Goal: Navigation & Orientation: Go to known website

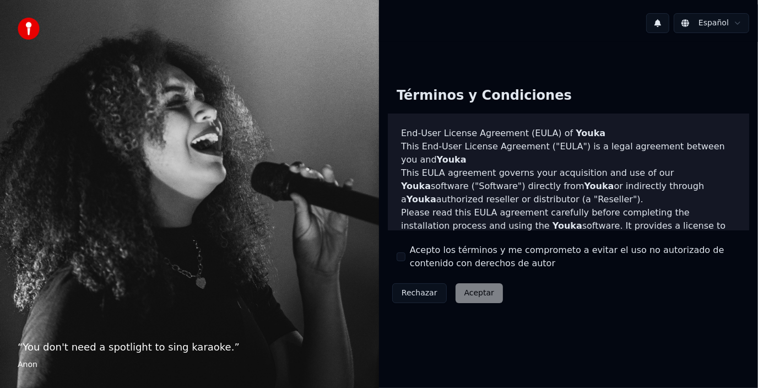
click at [472, 291] on div "Rechazar Aceptar" at bounding box center [448, 293] width 120 height 29
click at [468, 293] on div "Rechazar Aceptar" at bounding box center [448, 293] width 120 height 29
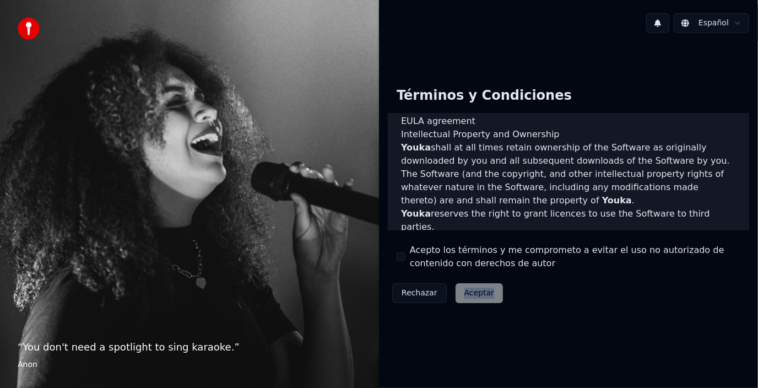
scroll to position [729, 0]
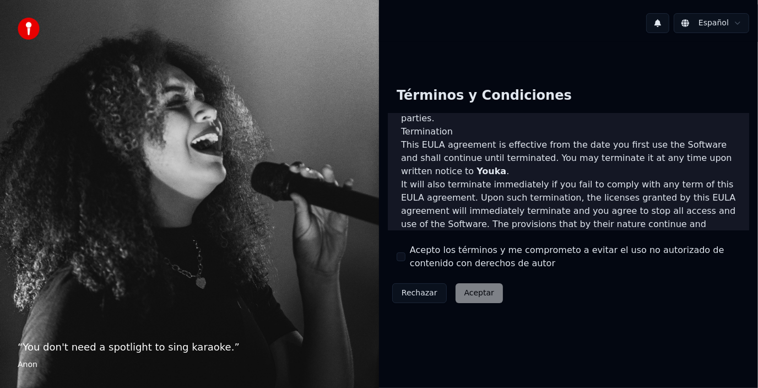
click at [590, 308] on div "Términos y Condiciones End-User License Agreement (EULA) of Youka This End-User…" at bounding box center [568, 192] width 379 height 246
click at [468, 294] on div "Rechazar Aceptar" at bounding box center [448, 293] width 120 height 29
click at [469, 297] on div "Rechazar Aceptar" at bounding box center [448, 293] width 120 height 29
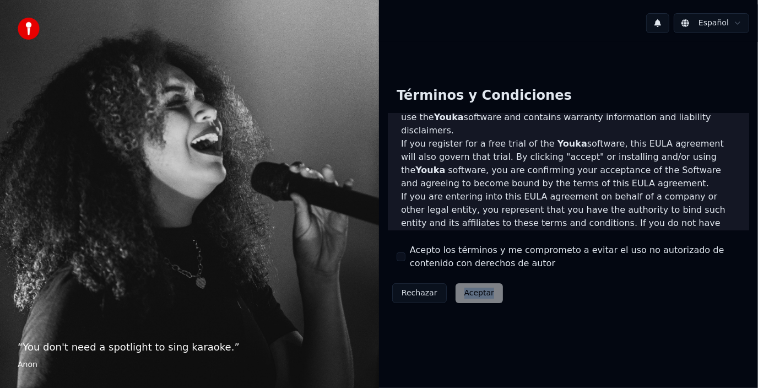
scroll to position [0, 0]
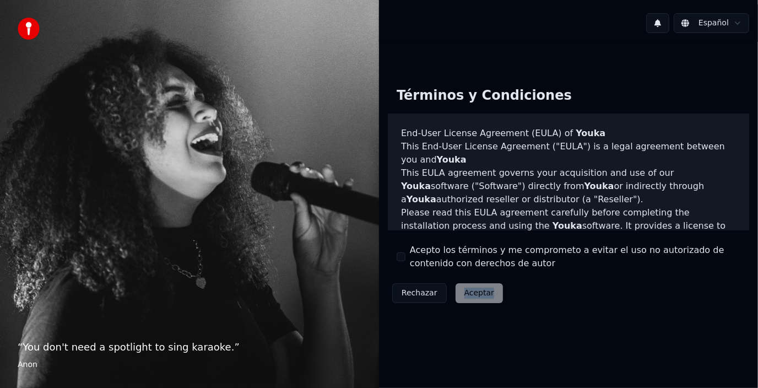
click at [460, 296] on div "Rechazar Aceptar" at bounding box center [448, 293] width 120 height 29
click at [467, 296] on div "Rechazar Aceptar" at bounding box center [448, 293] width 120 height 29
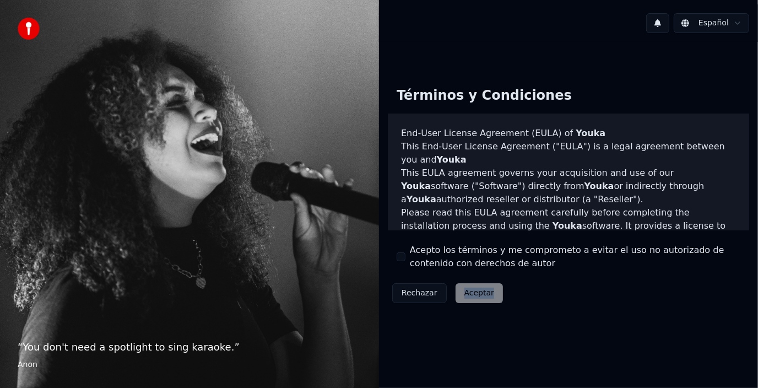
click at [467, 296] on div "Rechazar Aceptar" at bounding box center [448, 293] width 120 height 29
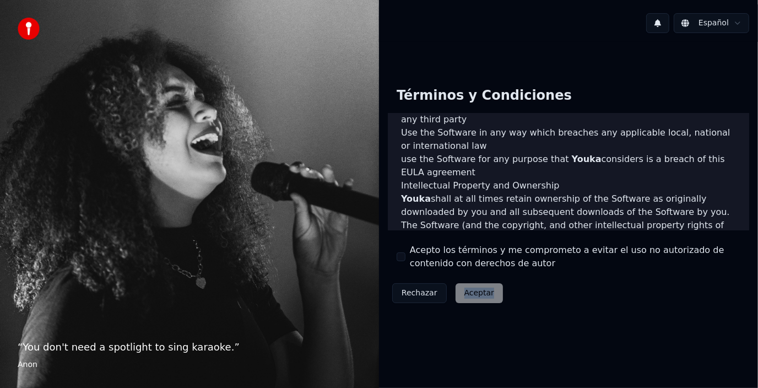
scroll to position [605, 0]
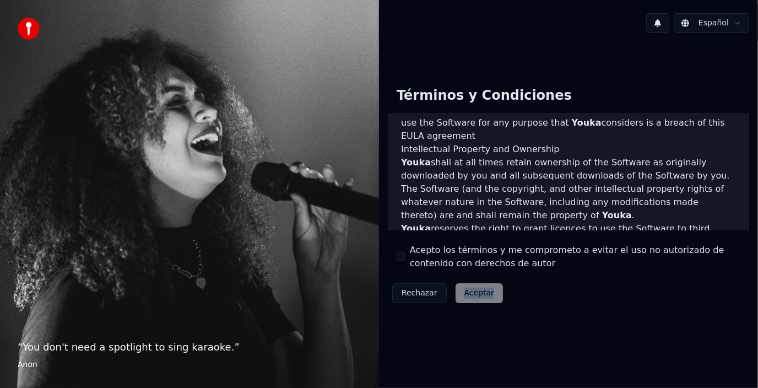
click at [470, 294] on div "Rechazar Aceptar" at bounding box center [448, 293] width 120 height 29
click at [466, 295] on div "Rechazar Aceptar" at bounding box center [448, 293] width 120 height 29
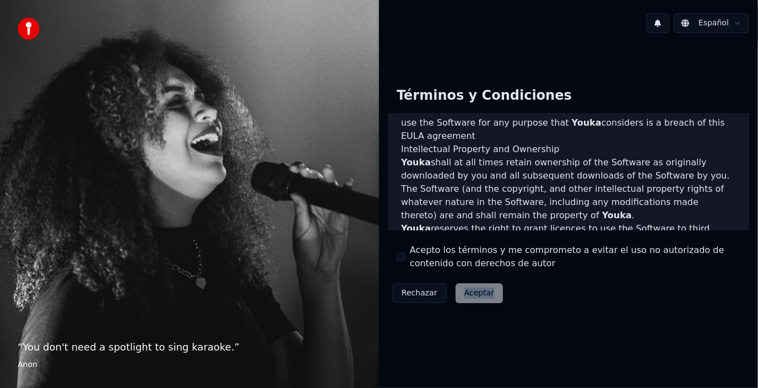
click at [466, 295] on div "Rechazar Aceptar" at bounding box center [448, 293] width 120 height 29
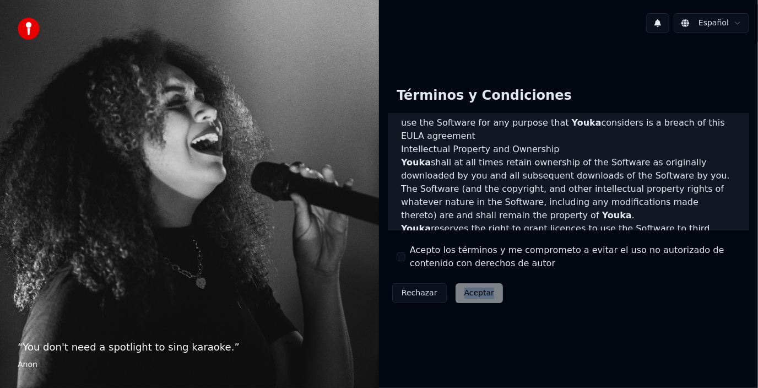
click at [466, 295] on div "Rechazar Aceptar" at bounding box center [448, 293] width 120 height 29
click at [467, 292] on div "Rechazar Aceptar" at bounding box center [448, 293] width 120 height 29
click at [414, 296] on button "Rechazar" at bounding box center [419, 293] width 55 height 20
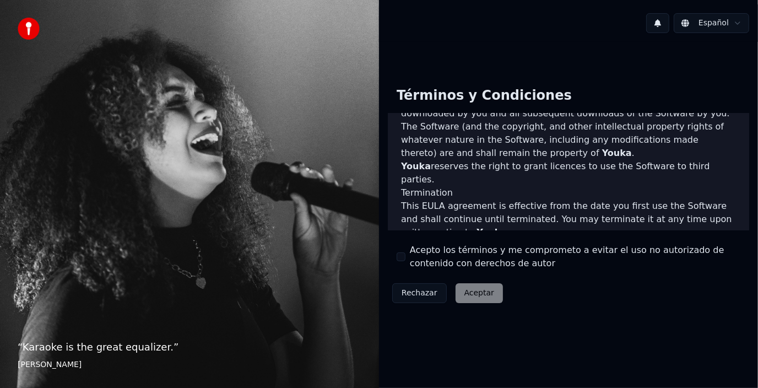
scroll to position [729, 0]
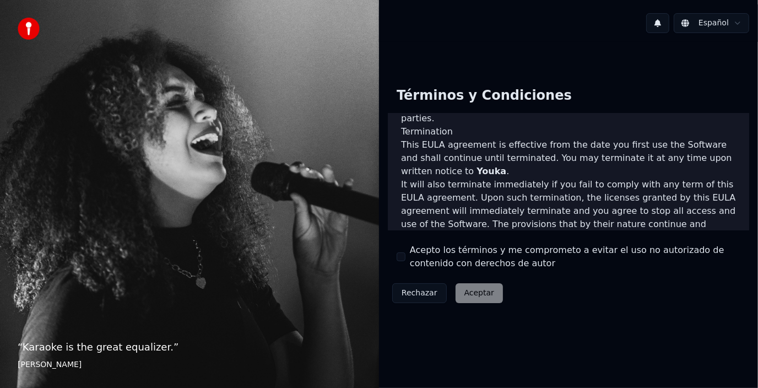
click at [481, 296] on div "Rechazar Aceptar" at bounding box center [448, 293] width 120 height 29
click at [479, 297] on div "Rechazar Aceptar" at bounding box center [448, 293] width 120 height 29
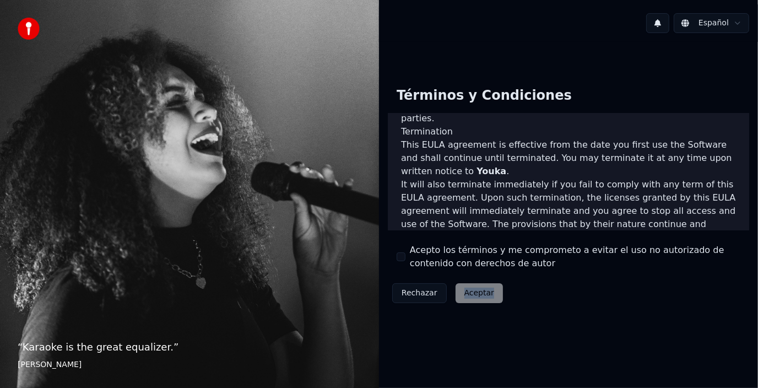
click at [479, 297] on div "Rechazar Aceptar" at bounding box center [448, 293] width 120 height 29
click at [477, 297] on div "Rechazar Aceptar" at bounding box center [448, 293] width 120 height 29
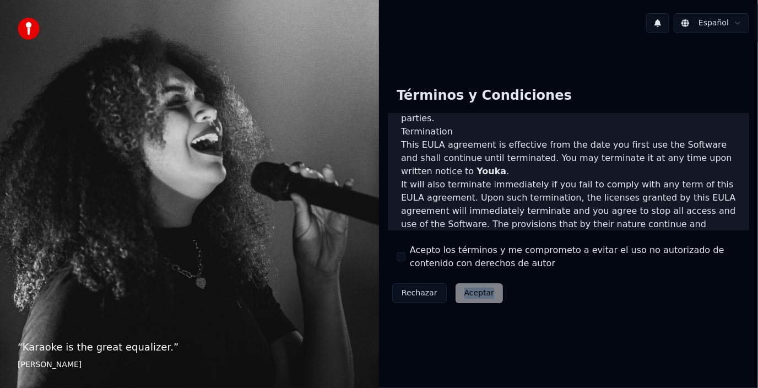
click at [476, 298] on div "Rechazar Aceptar" at bounding box center [448, 293] width 120 height 29
click at [473, 298] on div "Rechazar Aceptar" at bounding box center [448, 293] width 120 height 29
click at [471, 298] on div "Rechazar Aceptar" at bounding box center [448, 293] width 120 height 29
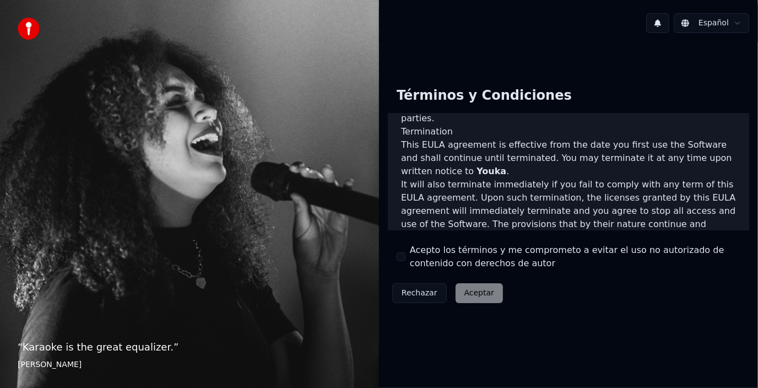
click at [469, 298] on div "Rechazar Aceptar" at bounding box center [448, 293] width 120 height 29
drag, startPoint x: 465, startPoint y: 298, endPoint x: 415, endPoint y: 298, distance: 50.7
click at [465, 298] on div "Rechazar Aceptar" at bounding box center [448, 293] width 120 height 29
click at [414, 298] on button "Rechazar" at bounding box center [419, 293] width 55 height 20
